Goal: Task Accomplishment & Management: Use online tool/utility

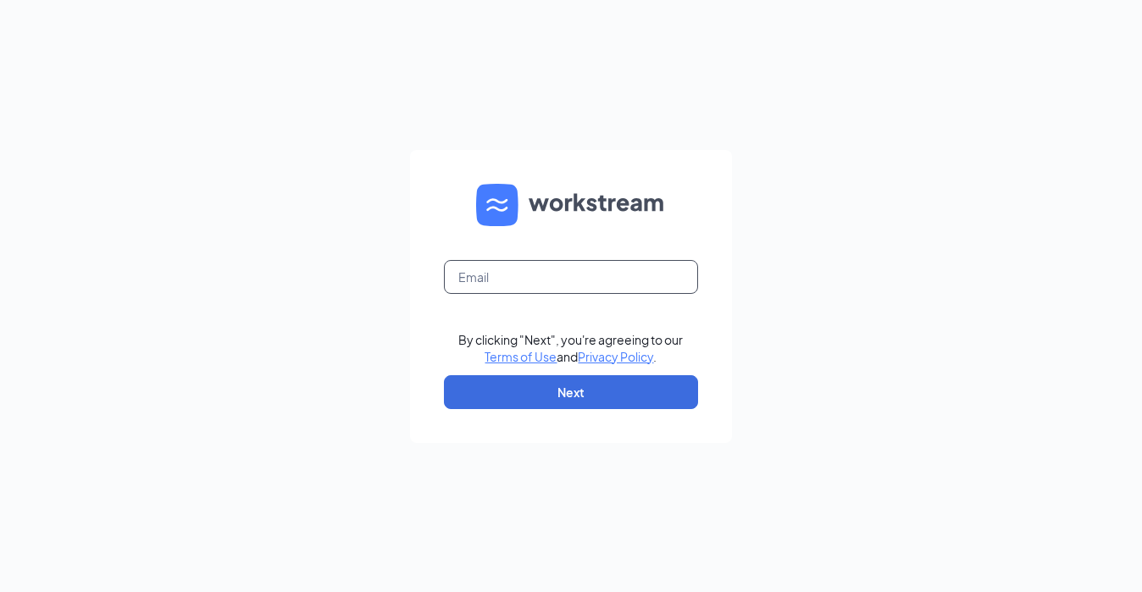
click at [470, 269] on input "text" at bounding box center [571, 277] width 254 height 34
type input "chefsec@moxiespcl.com"
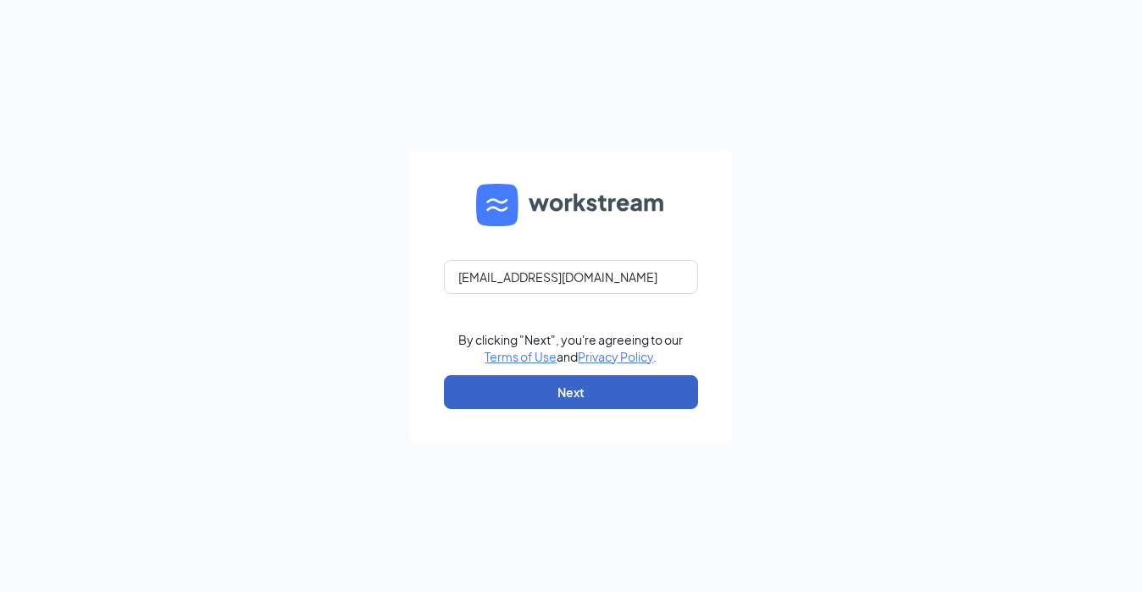
click at [578, 400] on button "Next" at bounding box center [571, 392] width 254 height 34
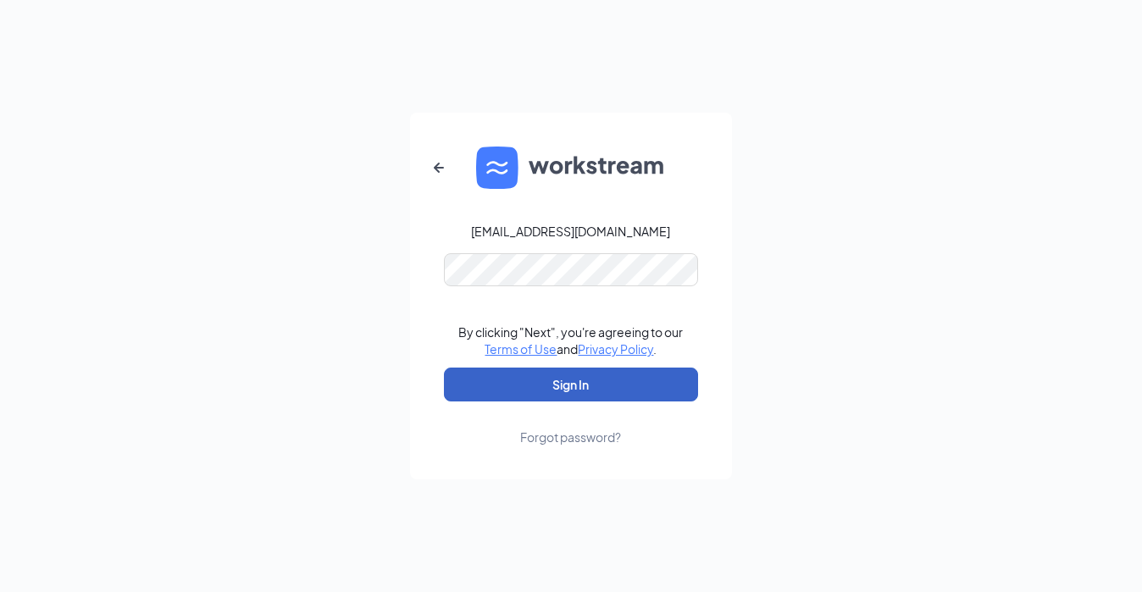
click at [635, 392] on button "Sign In" at bounding box center [571, 385] width 254 height 34
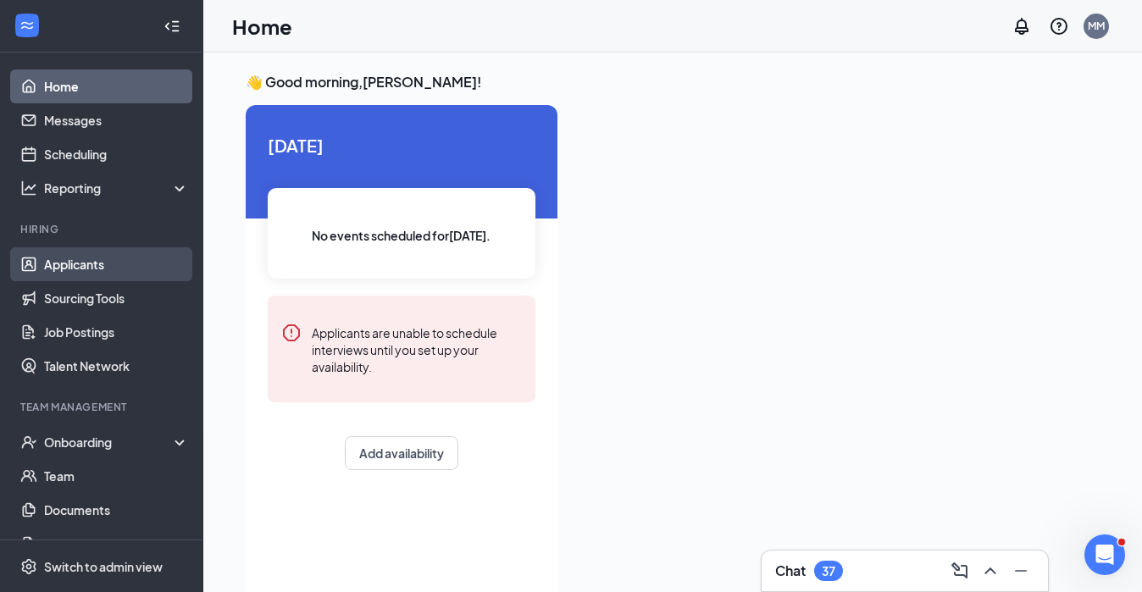
click at [74, 267] on link "Applicants" at bounding box center [116, 264] width 145 height 34
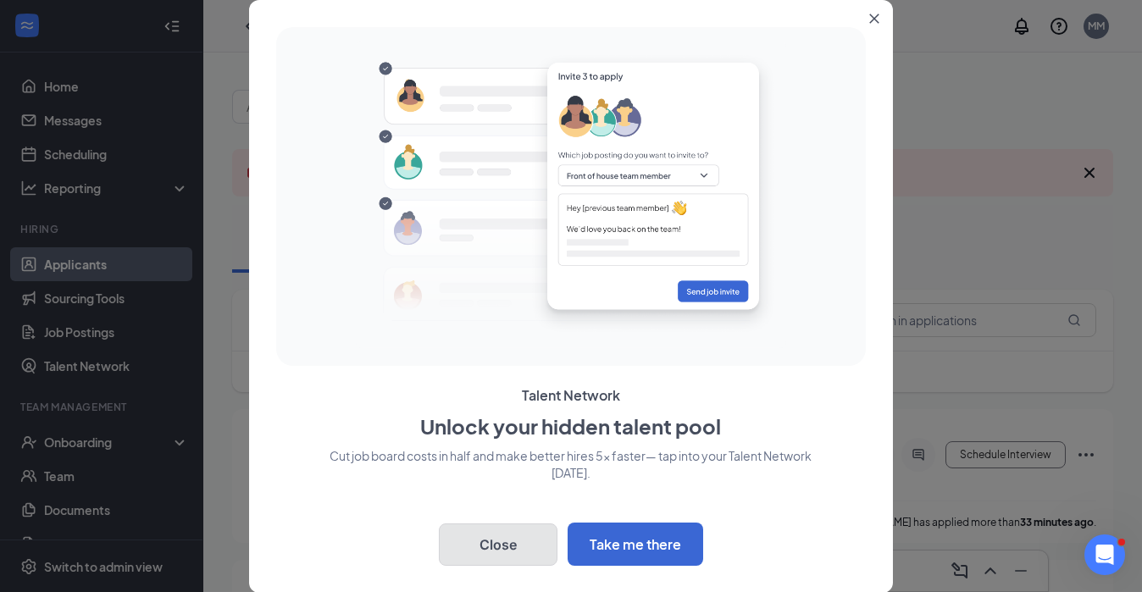
click at [514, 547] on button "Close" at bounding box center [498, 545] width 119 height 42
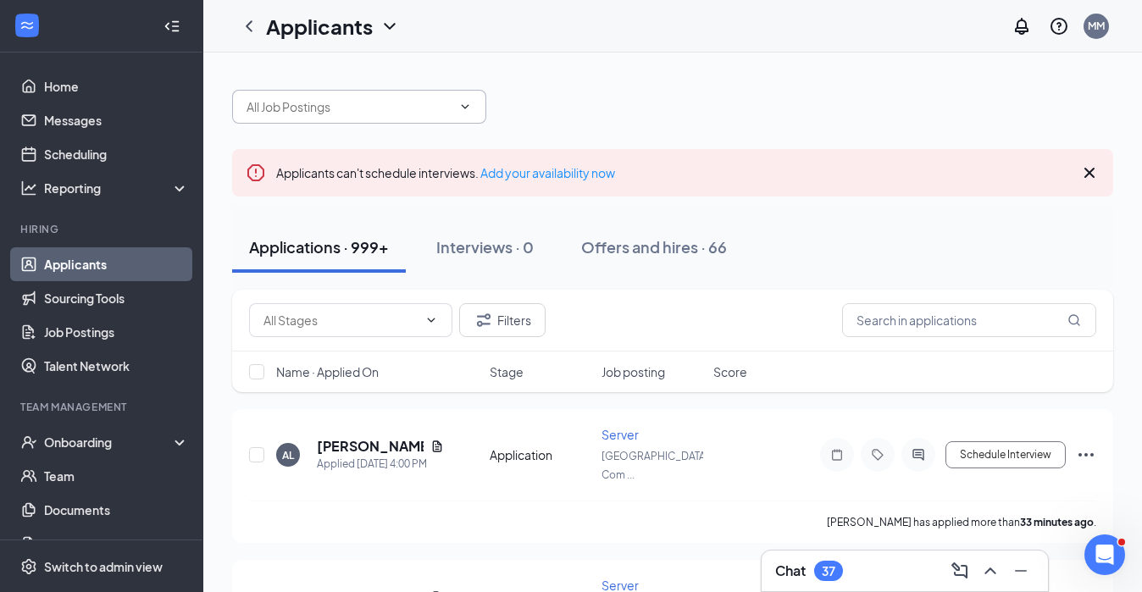
click at [323, 112] on input "text" at bounding box center [349, 106] width 205 height 19
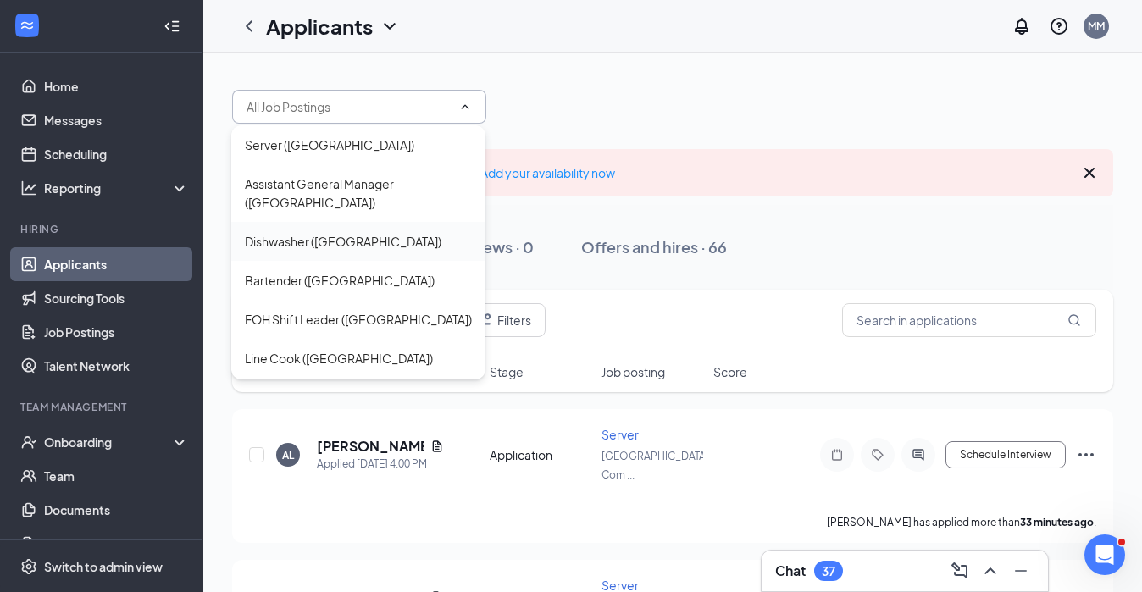
click at [336, 241] on div "Dishwasher ([GEOGRAPHIC_DATA])" at bounding box center [343, 241] width 197 height 19
type input "Dishwasher ([GEOGRAPHIC_DATA])"
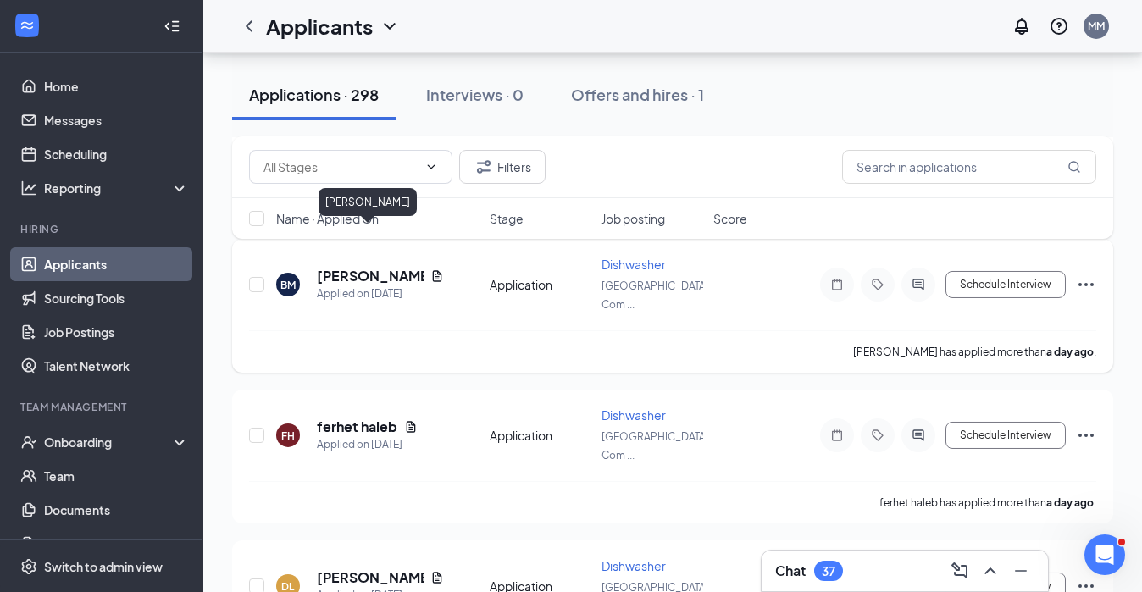
scroll to position [1866, 0]
